Goal: Task Accomplishment & Management: Manage account settings

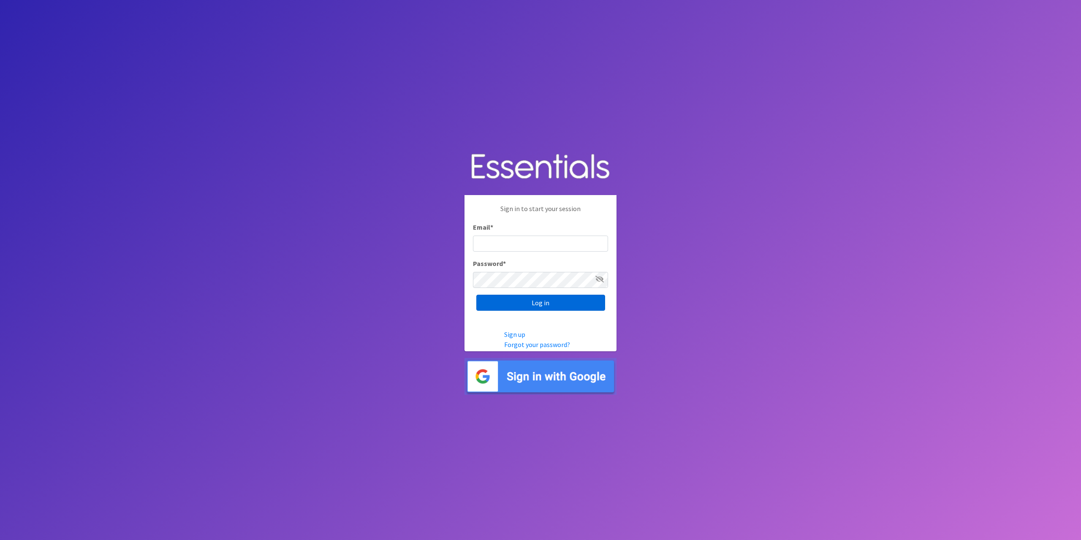
type input "tshaughnessy@ccozarks.org"
click at [537, 302] on input "Log in" at bounding box center [540, 303] width 129 height 16
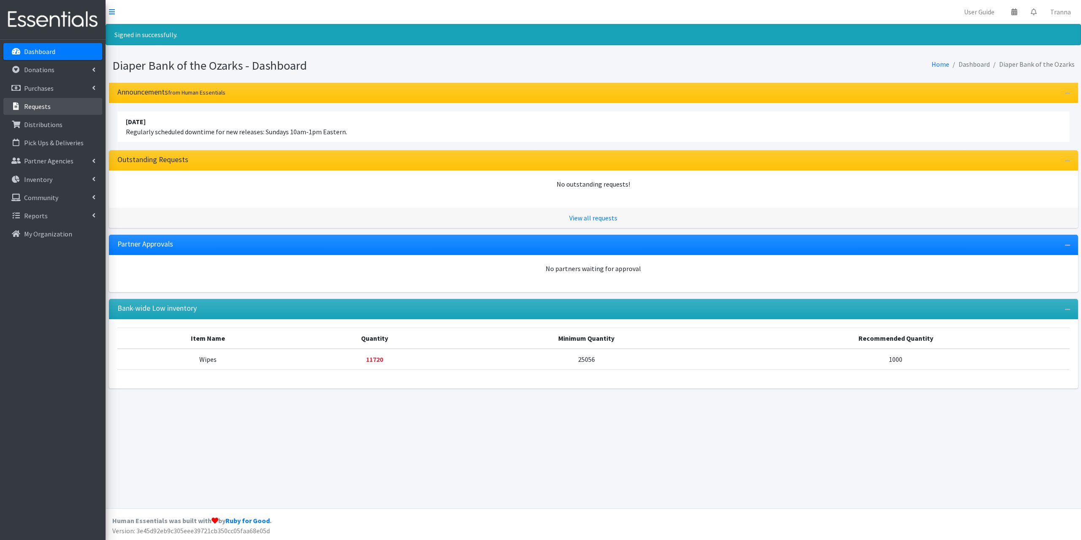
click at [41, 105] on p "Requests" at bounding box center [37, 106] width 27 height 8
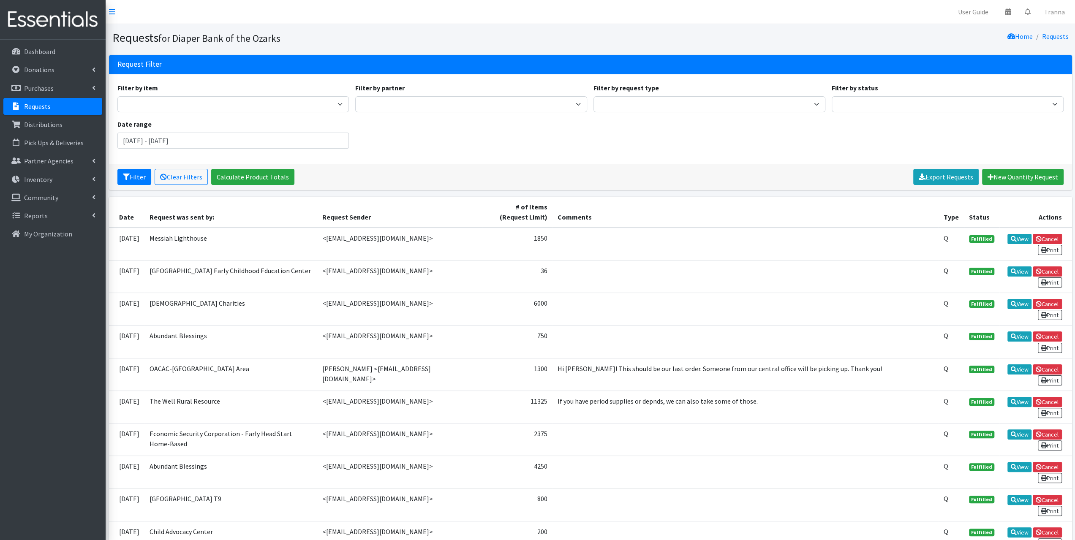
scroll to position [169, 0]
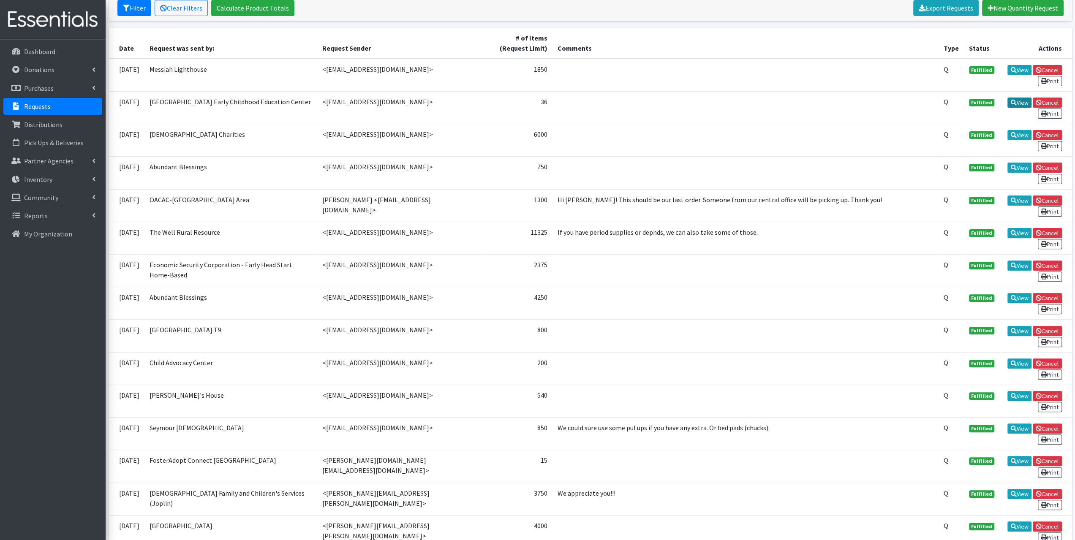
click at [1021, 101] on link "View" at bounding box center [1019, 103] width 24 height 10
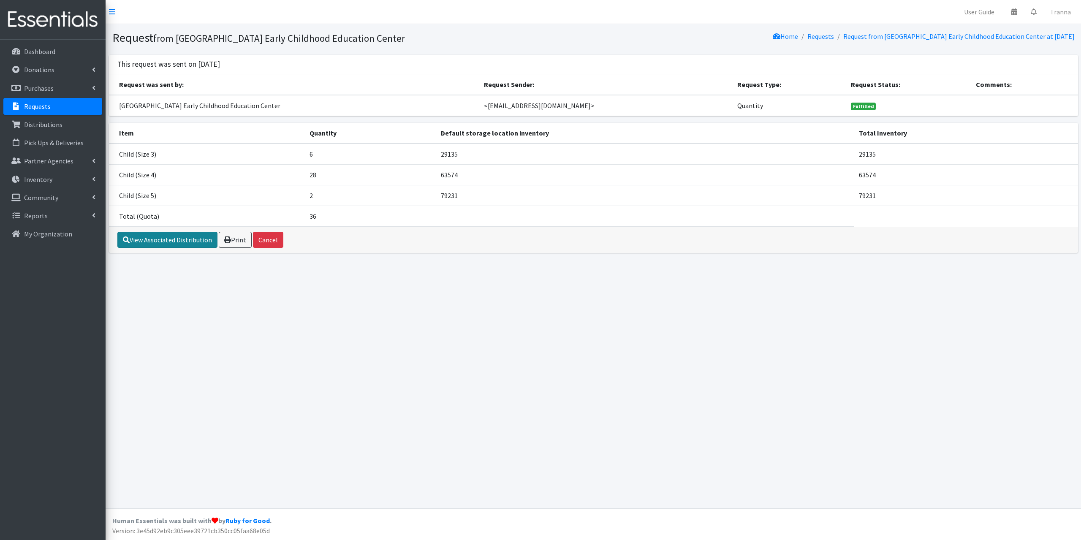
click at [188, 241] on link "View Associated Distribution" at bounding box center [167, 240] width 100 height 16
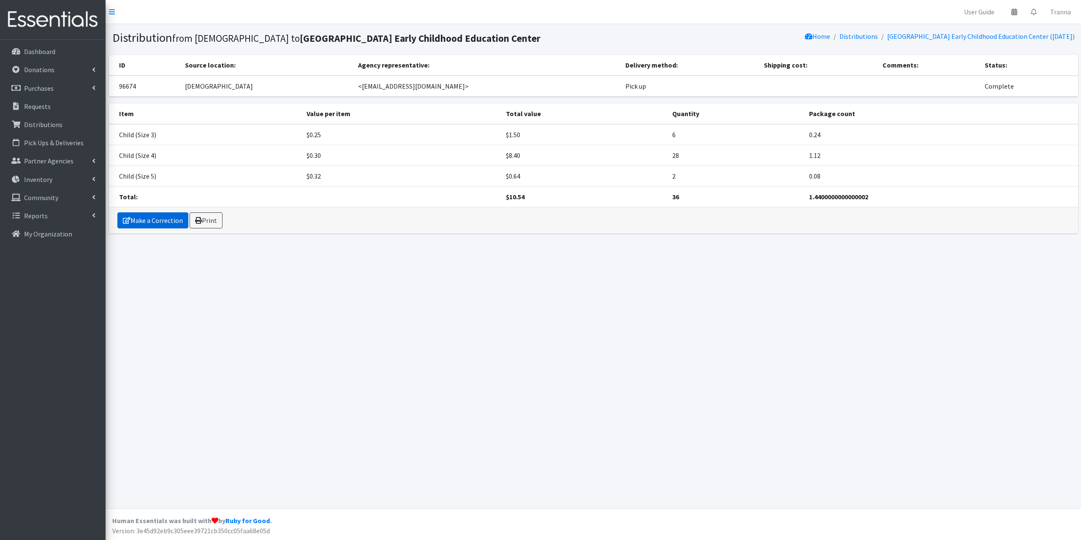
click at [146, 229] on link "Make a Correction" at bounding box center [152, 220] width 71 height 16
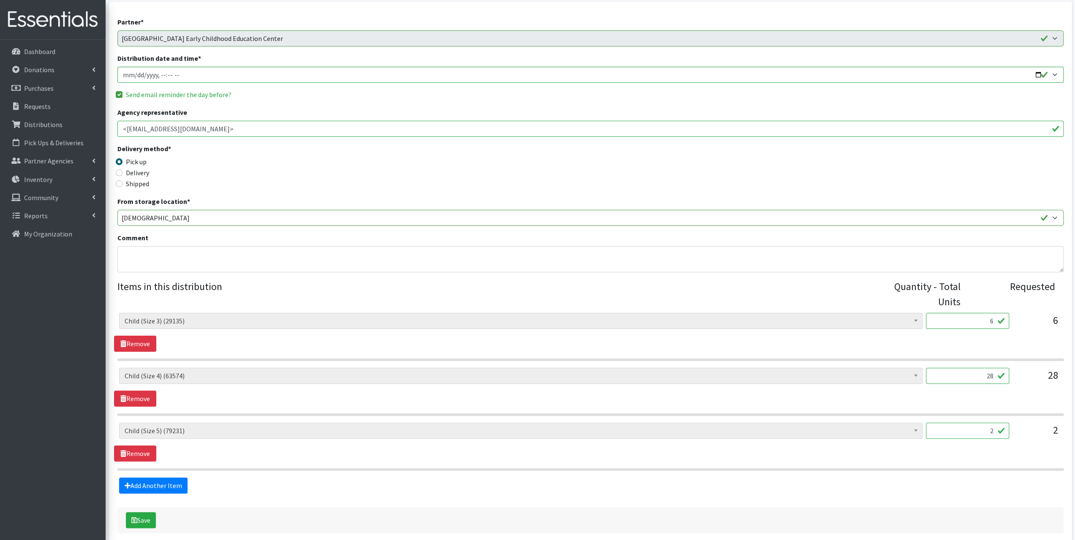
scroll to position [91, 0]
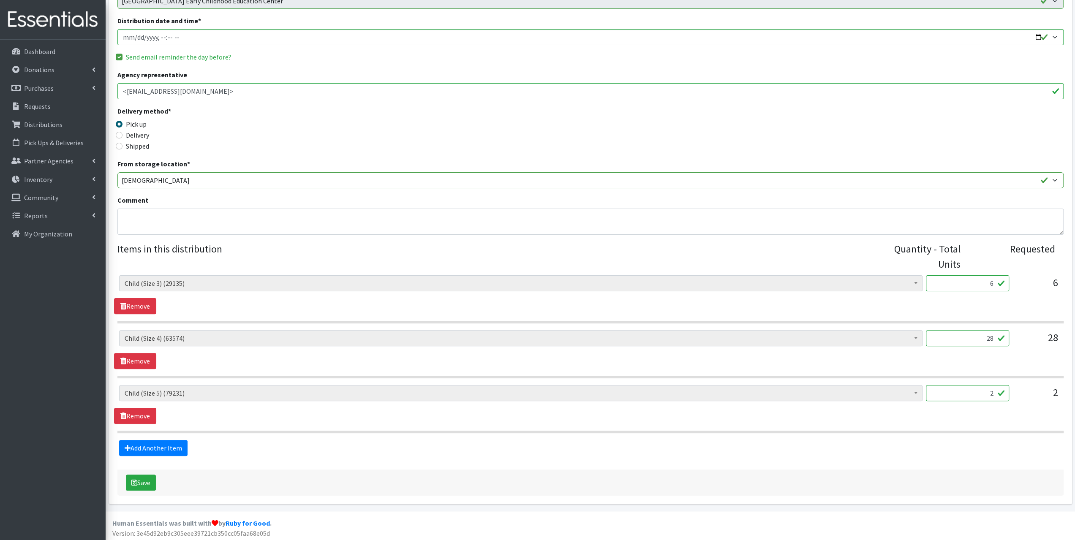
click at [993, 284] on input "6" at bounding box center [967, 283] width 83 height 16
type input "150"
click at [996, 340] on input "28" at bounding box center [967, 338] width 83 height 16
type input "2"
type input "700"
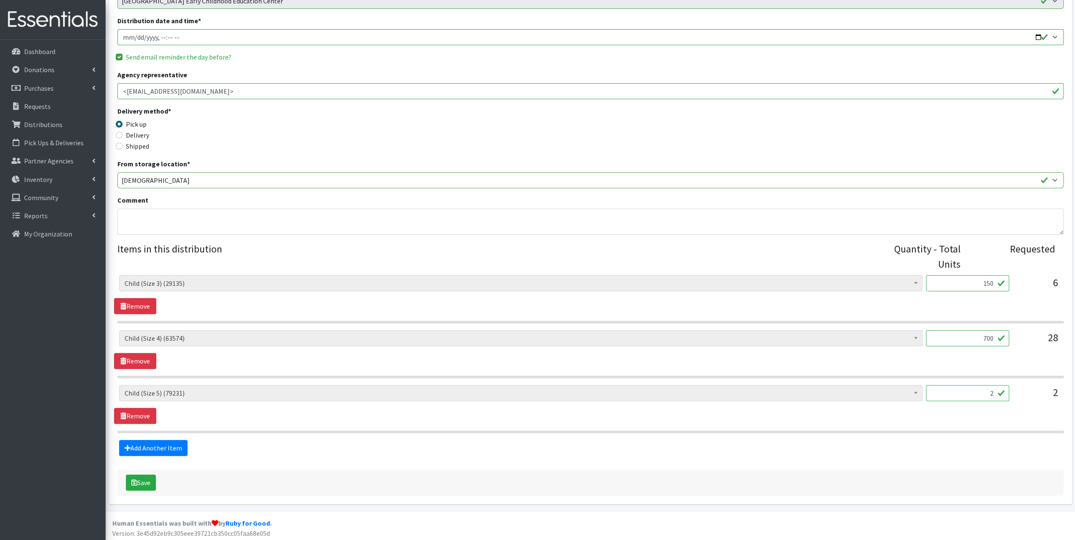
click at [994, 391] on input "2" at bounding box center [967, 393] width 83 height 16
type input "50"
click at [126, 475] on button "Save" at bounding box center [141, 483] width 30 height 16
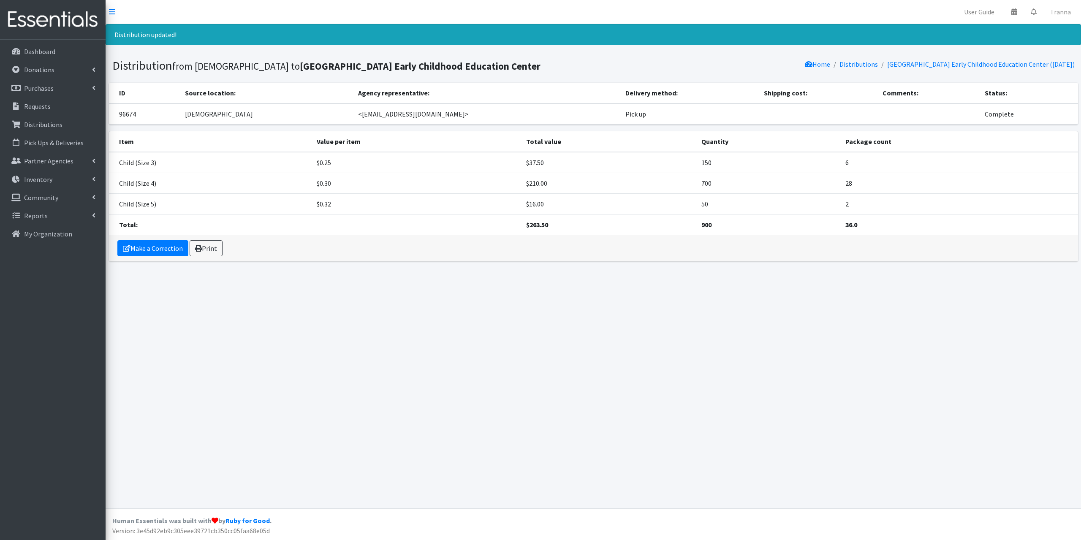
drag, startPoint x: 0, startPoint y: 0, endPoint x: 987, endPoint y: 452, distance: 1085.6
click at [986, 452] on div "Distribution updated! Distribution from Council of Churches to Ozarks Technical…" at bounding box center [594, 266] width 976 height 484
click at [165, 256] on link "Make a Correction" at bounding box center [152, 248] width 71 height 16
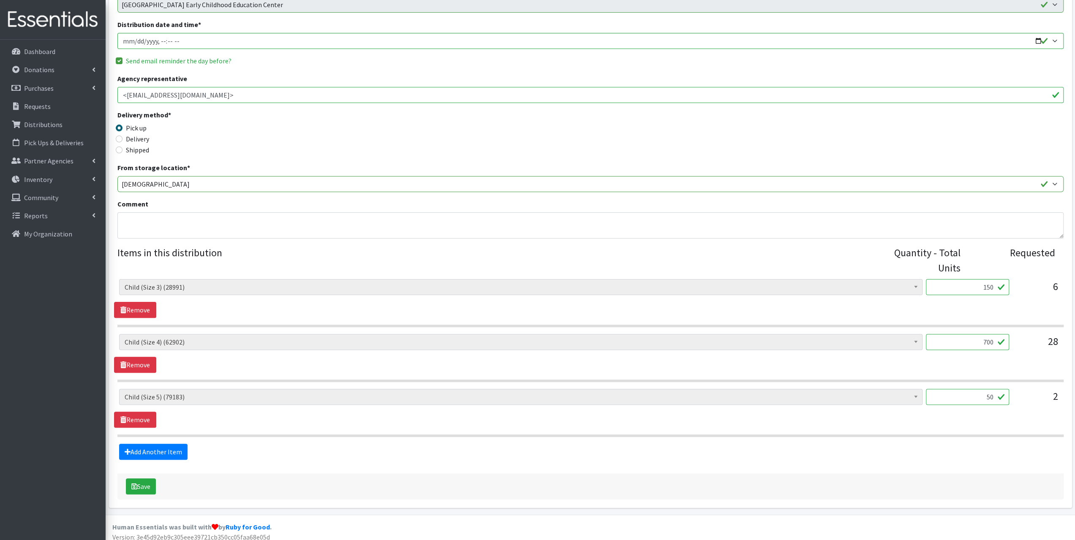
scroll to position [91, 0]
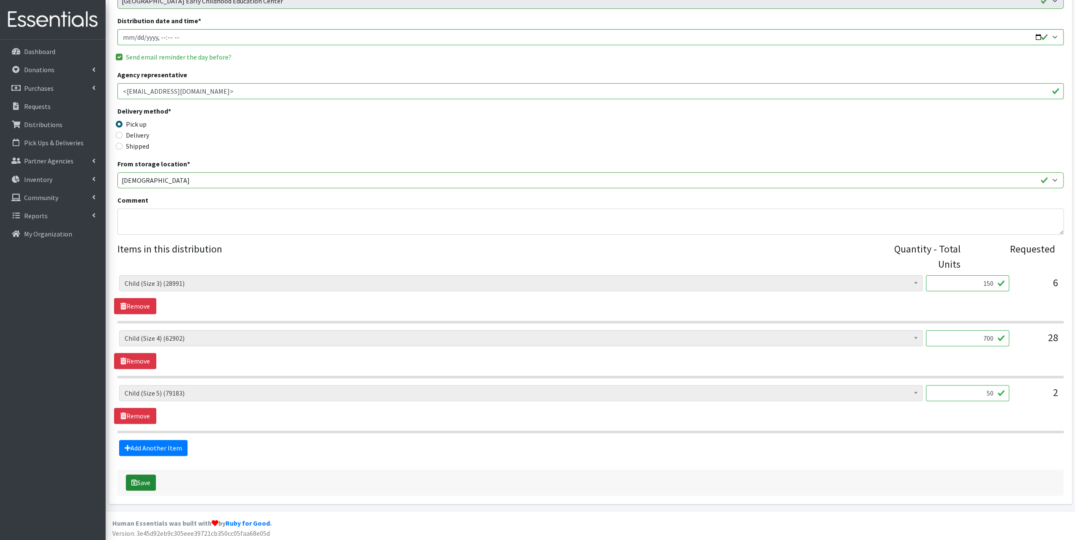
click at [145, 480] on button "Save" at bounding box center [141, 483] width 30 height 16
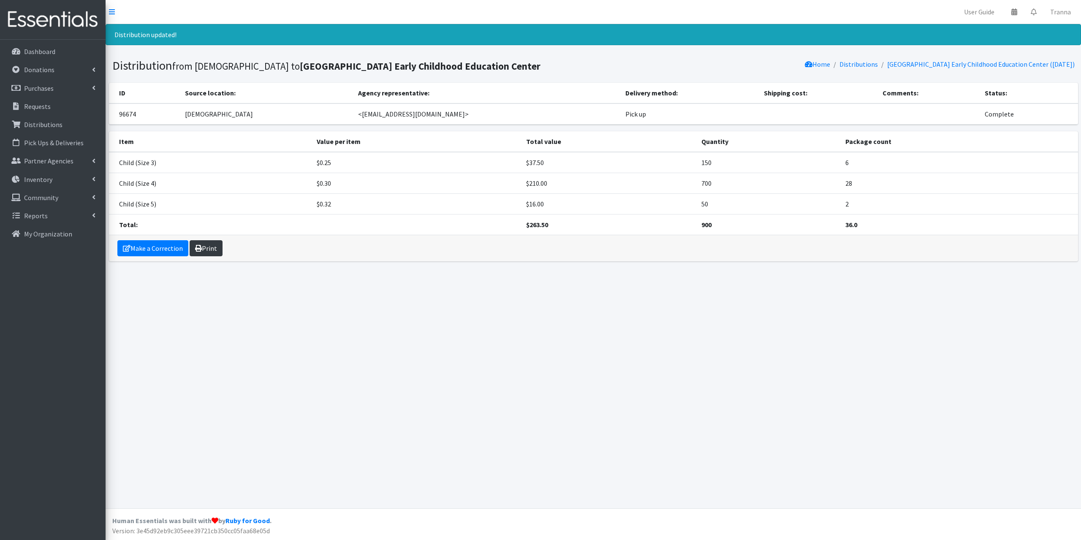
click at [210, 256] on link "Print" at bounding box center [206, 248] width 33 height 16
